Goal: Information Seeking & Learning: Learn about a topic

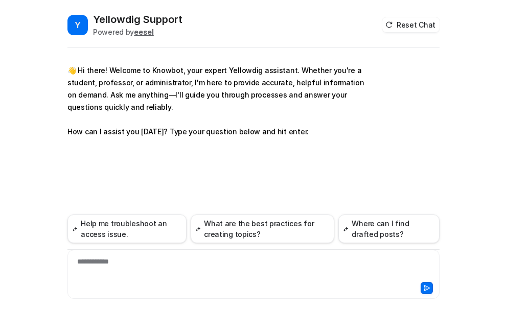
click at [129, 262] on div "**********" at bounding box center [253, 267] width 367 height 23
paste div
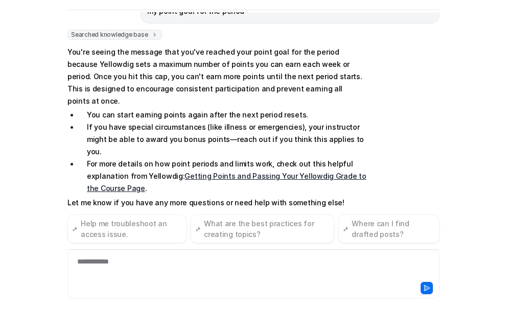
scroll to position [148, 0]
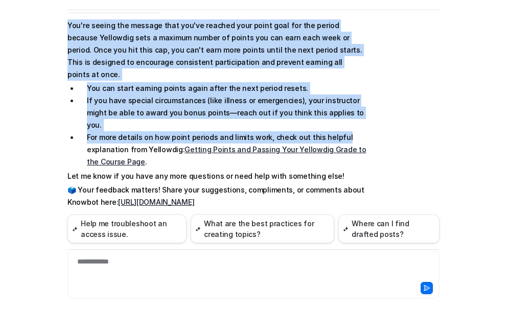
drag, startPoint x: 65, startPoint y: 23, endPoint x: 334, endPoint y: 108, distance: 282.0
click at [334, 108] on span "You're seeing the message that you've reached your point goal for the period be…" at bounding box center [216, 113] width 299 height 193
copy span "You're seeing the message that you've reached your point goal for the period be…"
click at [245, 145] on link "Getting Points and Passing Your Yellowdig Grade to the Course Page" at bounding box center [226, 155] width 279 height 21
